Goal: Entertainment & Leisure: Consume media (video, audio)

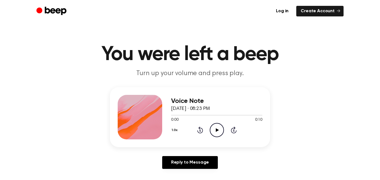
click at [212, 128] on icon "Play Audio" at bounding box center [217, 130] width 14 height 14
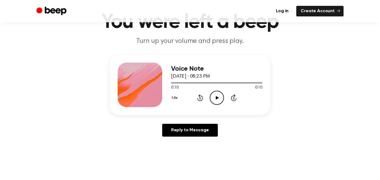
scroll to position [33, 0]
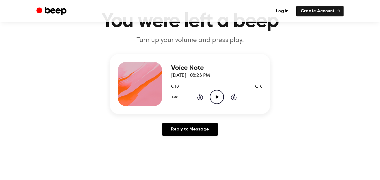
click at [215, 99] on icon "Play Audio" at bounding box center [217, 97] width 14 height 14
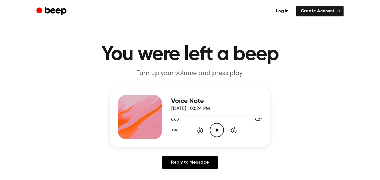
click at [218, 136] on circle at bounding box center [217, 130] width 14 height 14
click at [218, 132] on icon "Play Audio" at bounding box center [217, 130] width 14 height 14
click at [212, 126] on icon "Play Audio" at bounding box center [217, 130] width 14 height 14
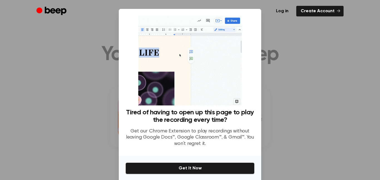
click at [334, 63] on div at bounding box center [190, 90] width 380 height 180
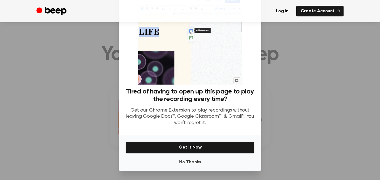
scroll to position [34, 0]
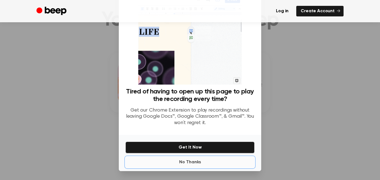
click at [186, 165] on button "No Thanks" at bounding box center [189, 162] width 129 height 11
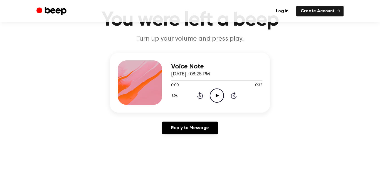
click at [212, 99] on icon "Play Audio" at bounding box center [217, 95] width 14 height 14
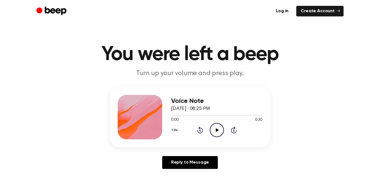
click at [210, 133] on icon "Play Audio" at bounding box center [217, 130] width 14 height 14
click at [211, 131] on icon "Play Audio" at bounding box center [217, 130] width 14 height 14
click at [213, 137] on div "Voice Note [DATE] · 08:28 PM 0:00 0:33 Your browser does not support the [objec…" at bounding box center [216, 117] width 91 height 44
click at [214, 134] on icon "Play Audio" at bounding box center [217, 130] width 14 height 14
